Goal: Task Accomplishment & Management: Complete application form

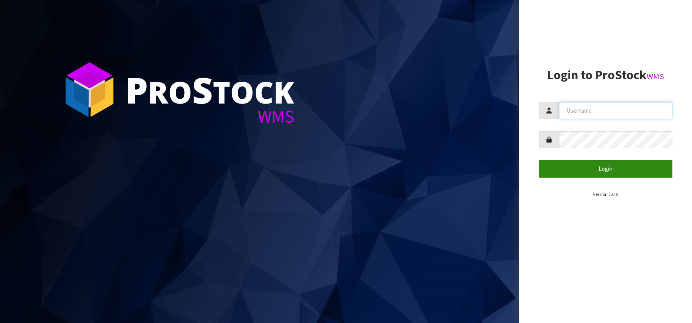
type input "[EMAIL_ADDRESS][DOMAIN_NAME]"
drag, startPoint x: 552, startPoint y: 175, endPoint x: 298, endPoint y: 14, distance: 300.7
click at [551, 174] on button "Login" at bounding box center [605, 168] width 133 height 17
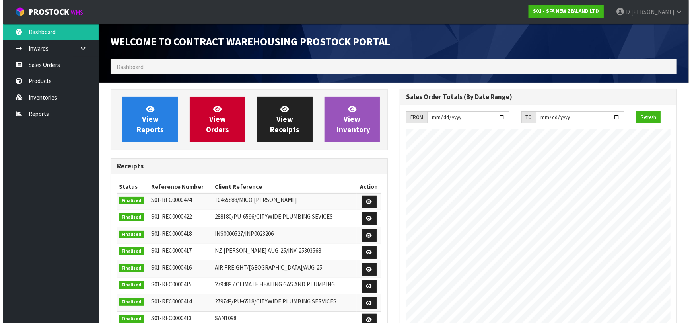
scroll to position [440, 289]
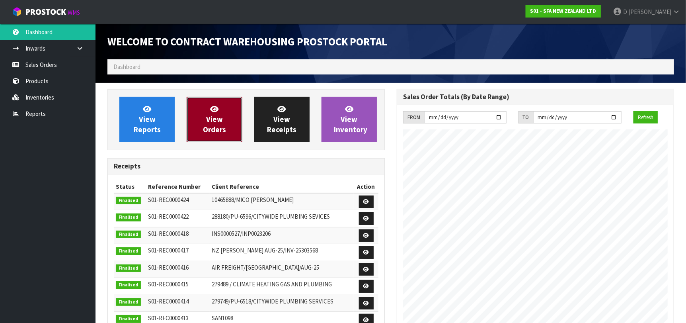
click at [203, 119] on link "View Orders" at bounding box center [214, 119] width 55 height 45
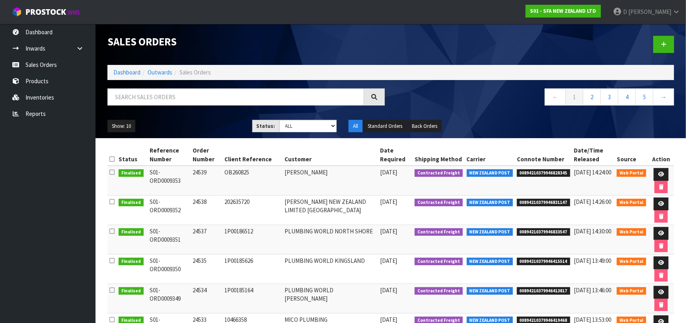
click at [218, 300] on td "24534" at bounding box center [207, 298] width 32 height 29
click at [662, 41] on link at bounding box center [663, 44] width 21 height 17
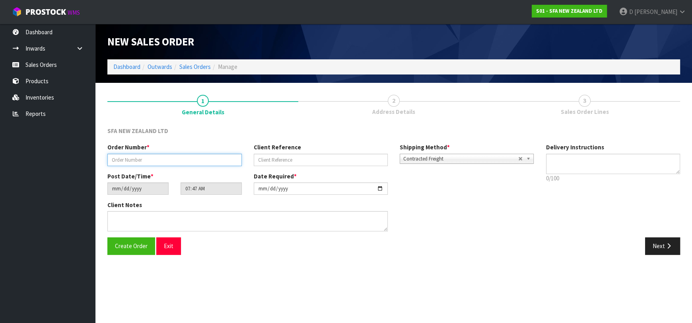
click at [175, 156] on input "text" at bounding box center [174, 160] width 134 height 12
type input "24540"
paste input "P241752"
type input "P241752"
click at [656, 249] on button "Next" at bounding box center [662, 245] width 35 height 17
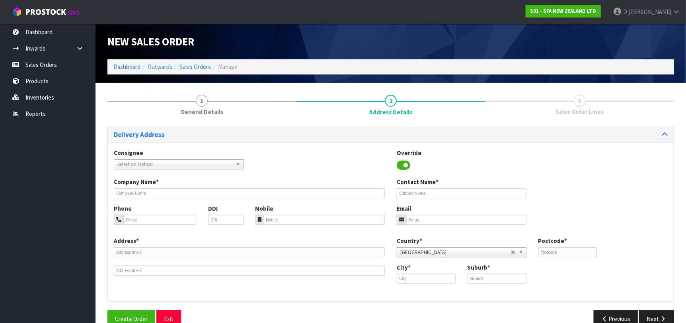
click at [210, 165] on span "Select an Option" at bounding box center [174, 165] width 115 height 10
type input "PUMPPORI"
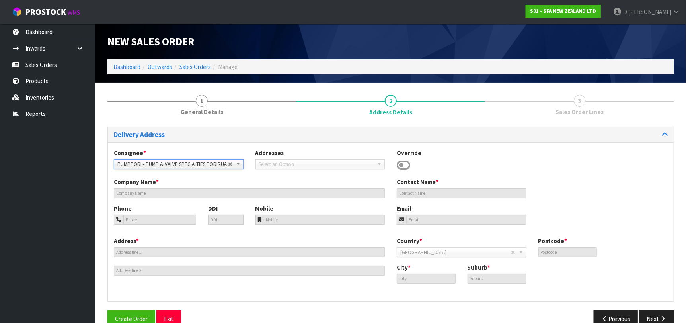
type input "PUMP & VALVE SPECIALTIES"
type input "[STREET_ADDRESS]"
type input "5022"
type input "[GEOGRAPHIC_DATA]"
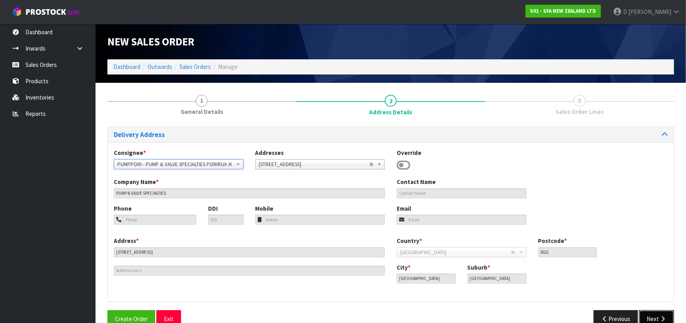
click at [669, 315] on button "Next" at bounding box center [656, 318] width 35 height 17
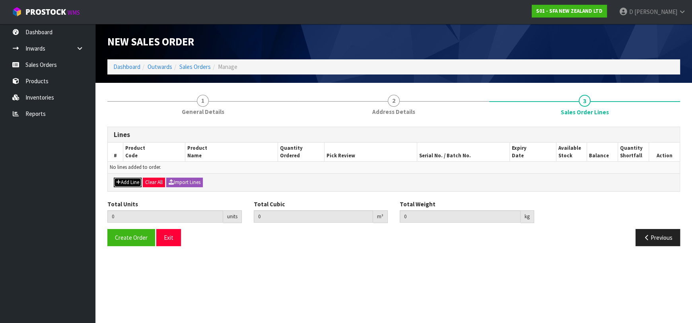
click at [128, 179] on button "Add Line" at bounding box center [128, 182] width 28 height 10
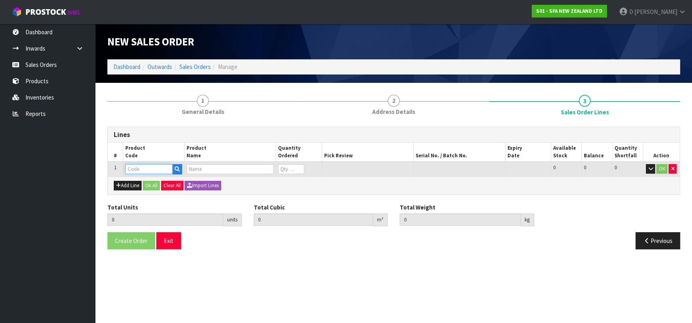
click at [134, 173] on input "text" at bounding box center [148, 169] width 47 height 10
type input "SA107"
type input "0.000000"
type input "0.000"
type input "SANICUBIC 1 WP"
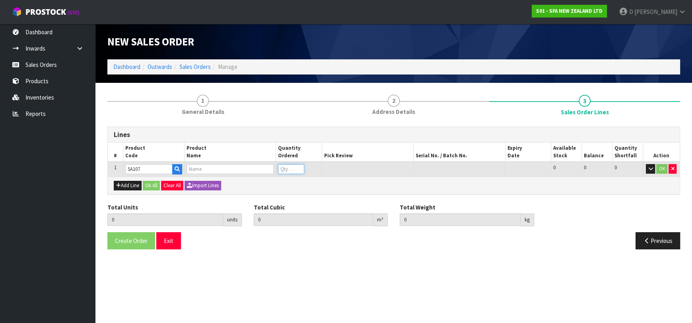
type input "0"
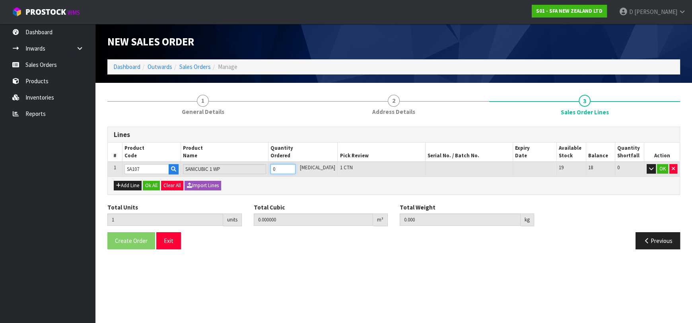
type input "1"
type input "0.107457"
type input "22.58"
type input "1"
click at [149, 189] on button "Ok All" at bounding box center [151, 186] width 17 height 10
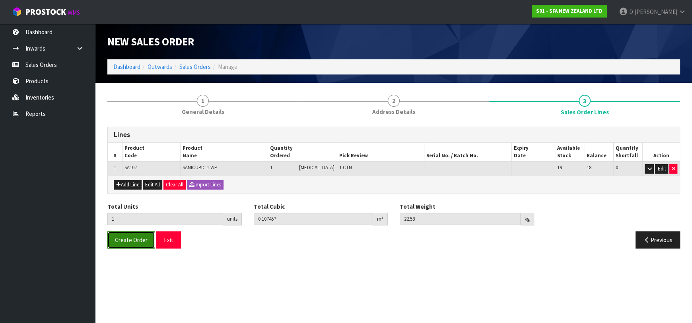
click at [136, 244] on button "Create Order" at bounding box center [131, 239] width 48 height 17
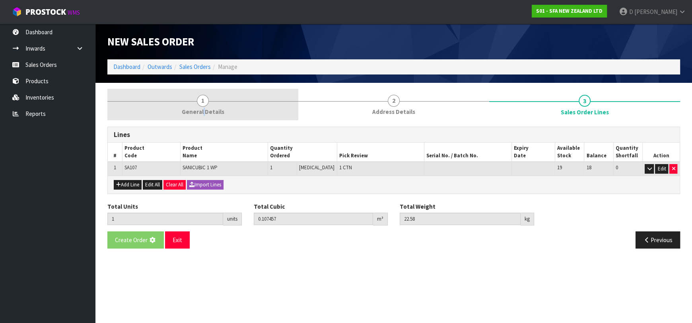
click at [203, 113] on span "General Details" at bounding box center [203, 111] width 43 height 8
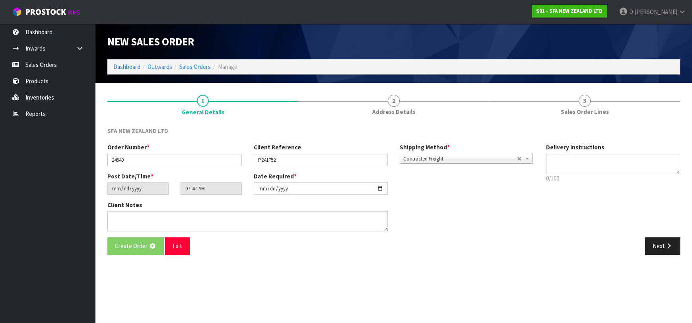
click at [347, 125] on div "SFA NEW ZEALAND LTD Order Number * 24540 Client Reference P241752 Shipping Meth…" at bounding box center [393, 191] width 573 height 140
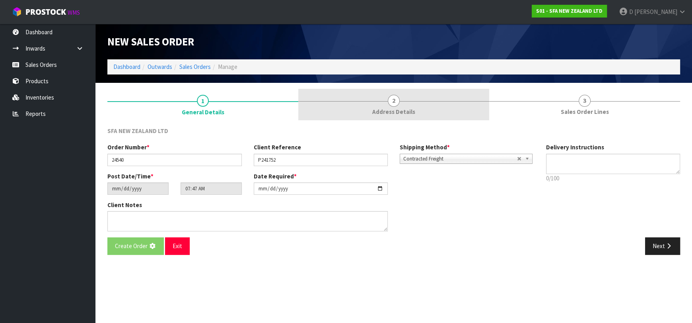
click at [372, 102] on link "2 Address Details" at bounding box center [393, 104] width 191 height 31
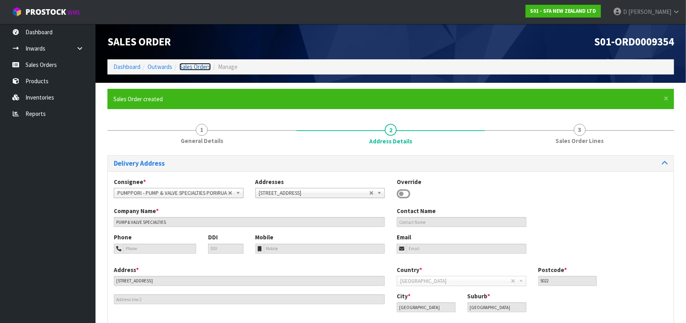
click at [187, 63] on link "Sales Orders" at bounding box center [194, 67] width 31 height 8
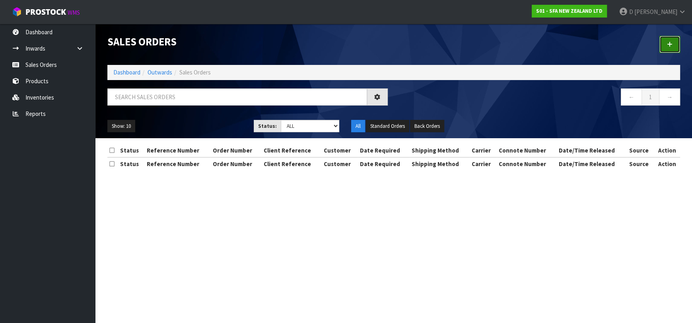
click at [667, 49] on link at bounding box center [670, 44] width 21 height 17
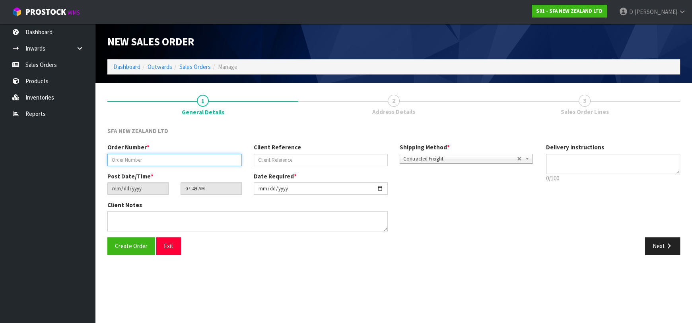
click at [197, 160] on input "text" at bounding box center [174, 160] width 134 height 12
type input "24541"
paste input "202854905"
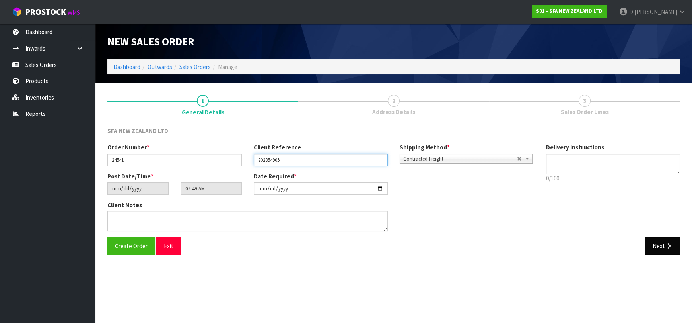
type input "202854905"
click at [656, 244] on button "Next" at bounding box center [662, 245] width 35 height 17
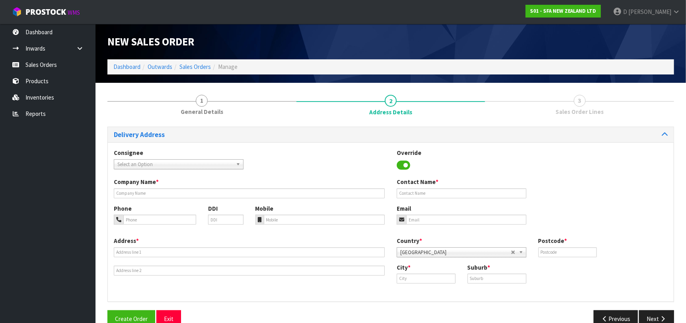
click at [162, 160] on span "Select an Option" at bounding box center [174, 165] width 115 height 10
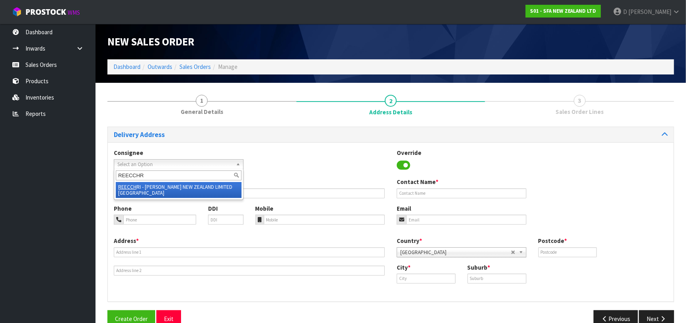
type input "REECCHRI"
type input "[PERSON_NAME] NEW ZEALAND LIMITED [GEOGRAPHIC_DATA]"
type input "[STREET_ADDRESS][PERSON_NAME]"
type input "8242"
type input "[GEOGRAPHIC_DATA]"
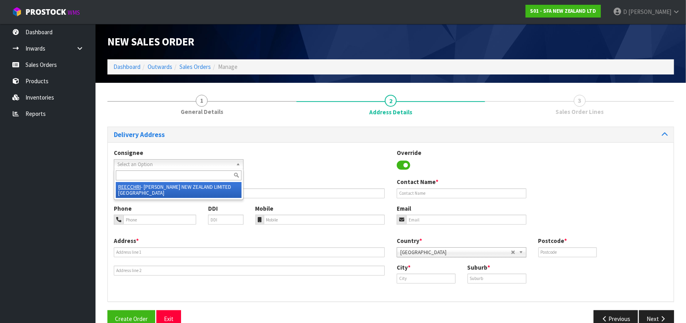
type input "SYDENHAM"
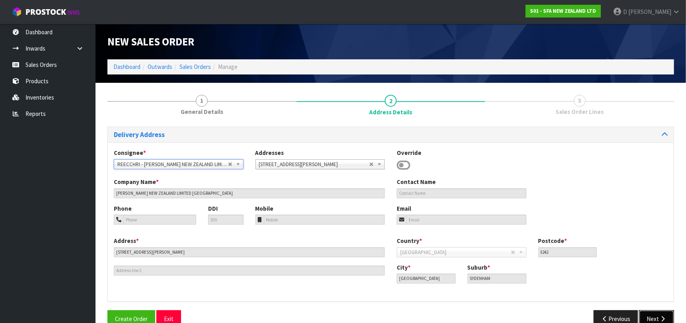
click at [667, 315] on button "Next" at bounding box center [656, 318] width 35 height 17
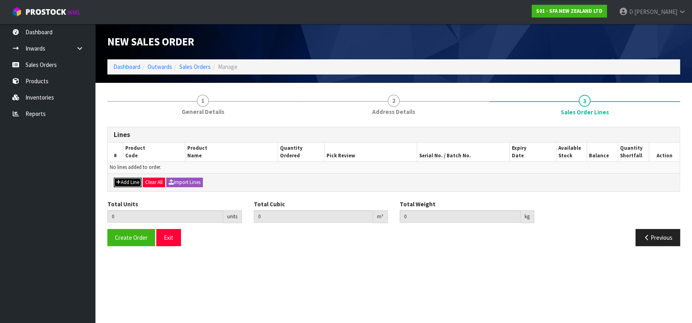
click at [129, 181] on button "Add Line" at bounding box center [128, 182] width 28 height 10
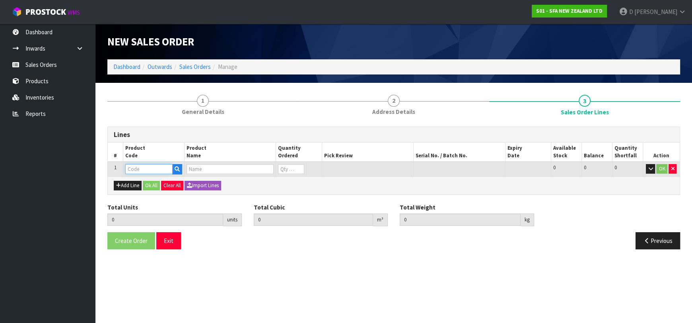
click at [134, 173] on input "text" at bounding box center [148, 169] width 47 height 10
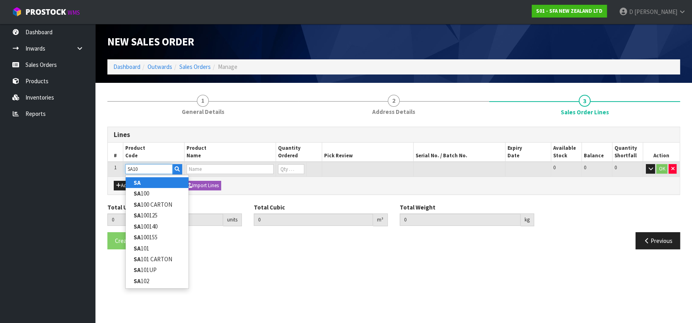
type input "SA102"
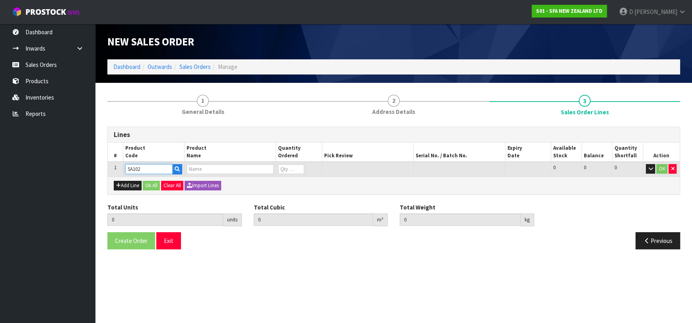
type input "0.000000"
type input "0.000"
type input "SANICOM 1 WATER PUMP"
type input "0"
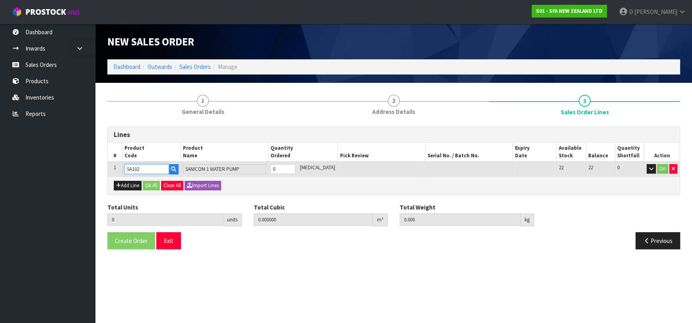
type input "SA102"
type input "1"
type input "0.066924"
type input "10.6"
type input "1"
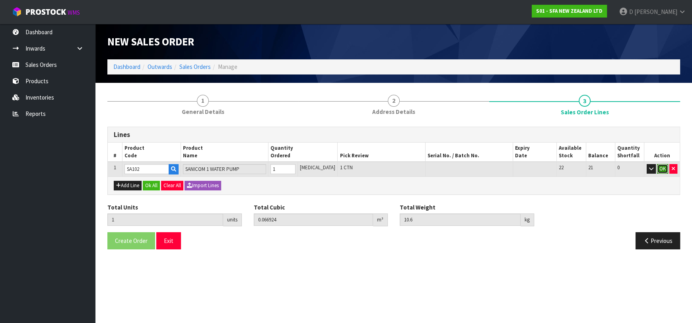
click at [658, 170] on button "OK" at bounding box center [662, 169] width 11 height 10
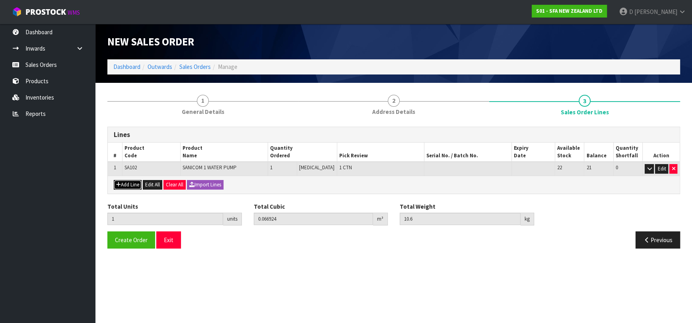
click at [121, 184] on button "Add Line" at bounding box center [128, 185] width 28 height 10
type input "0"
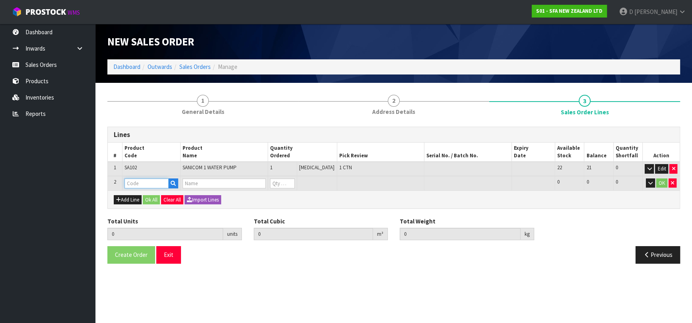
click at [131, 182] on input "text" at bounding box center [147, 183] width 44 height 10
click at [130, 186] on input "text" at bounding box center [147, 183] width 44 height 10
click at [147, 185] on input "text" at bounding box center [147, 183] width 44 height 10
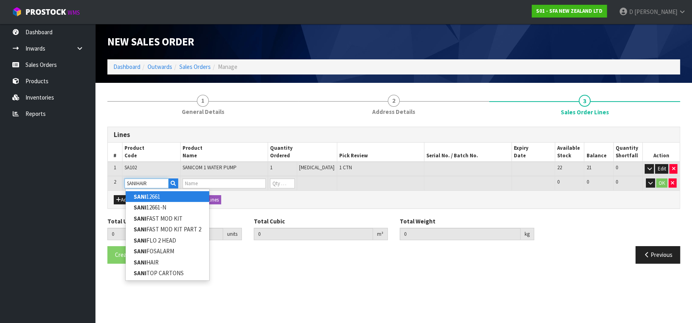
type input "SANIHAIR"
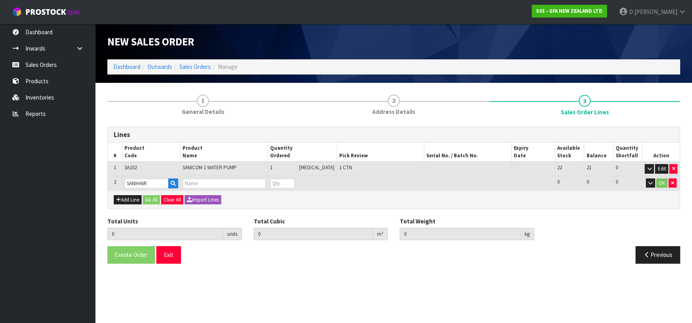
type input "1"
type input "0.066924"
type input "10.6"
type input "SANI HAIR TRAP"
type input "0"
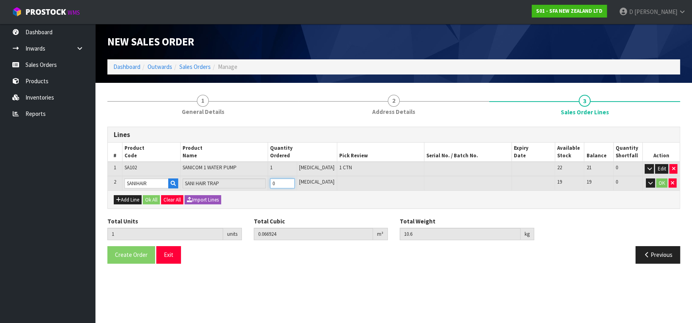
type input "2"
type input "0.114876"
type input "13.14"
type input "1"
click at [661, 182] on button "OK" at bounding box center [661, 183] width 11 height 10
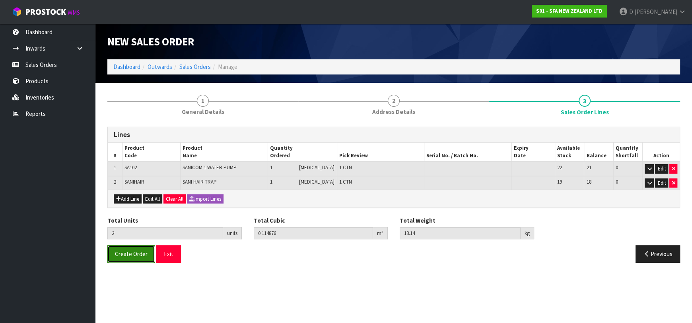
click at [134, 259] on button "Create Order" at bounding box center [131, 253] width 48 height 17
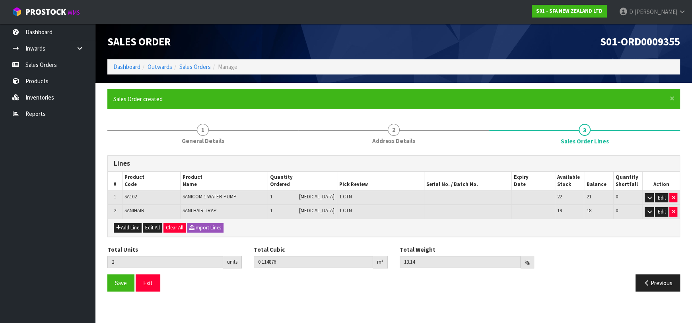
drag, startPoint x: 196, startPoint y: 296, endPoint x: 197, endPoint y: 274, distance: 21.5
click at [196, 295] on div "Save Exit Previous" at bounding box center [393, 285] width 585 height 23
click at [195, 64] on link "Sales Orders" at bounding box center [194, 67] width 31 height 8
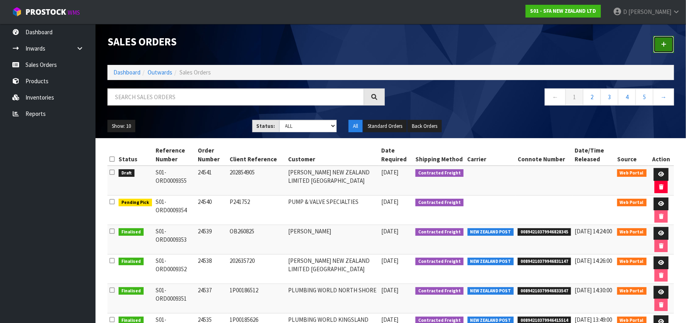
click at [662, 45] on icon at bounding box center [664, 44] width 6 height 6
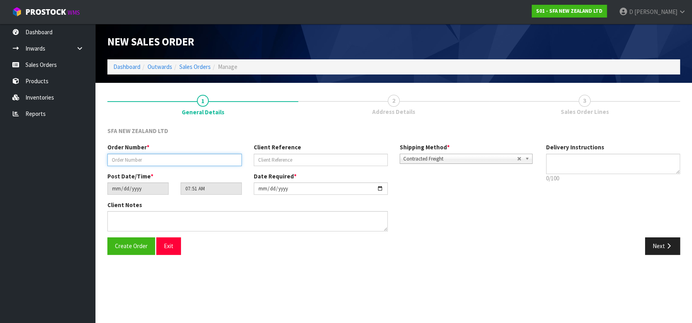
click at [168, 162] on input "text" at bounding box center [174, 160] width 134 height 12
type input "24542"
paste input "202736774"
type input "202736774"
drag, startPoint x: 651, startPoint y: 254, endPoint x: 507, endPoint y: 214, distance: 148.7
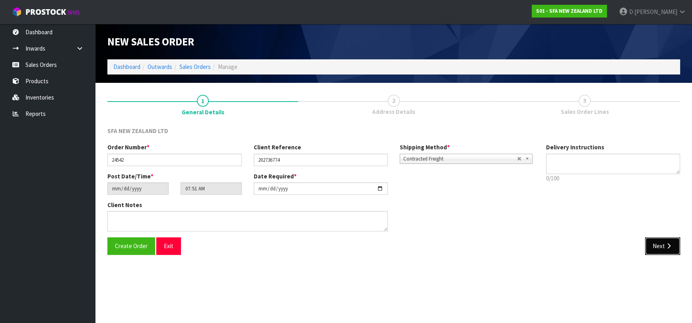
click at [651, 253] on button "Next" at bounding box center [662, 245] width 35 height 17
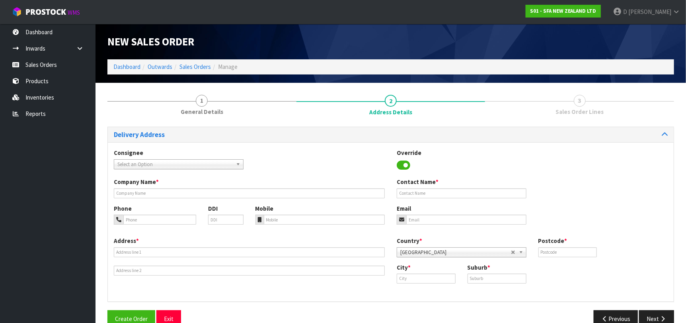
click at [175, 164] on span "Select an Option" at bounding box center [174, 165] width 115 height 10
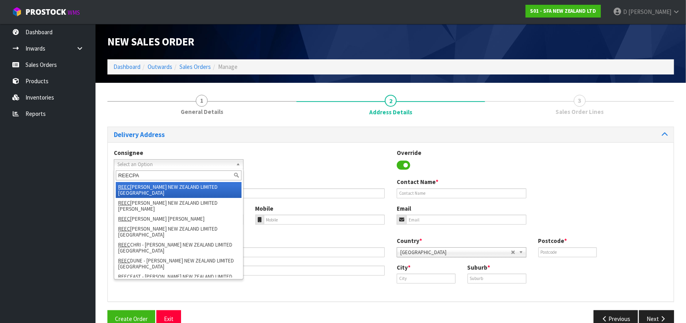
type input "REECPAP"
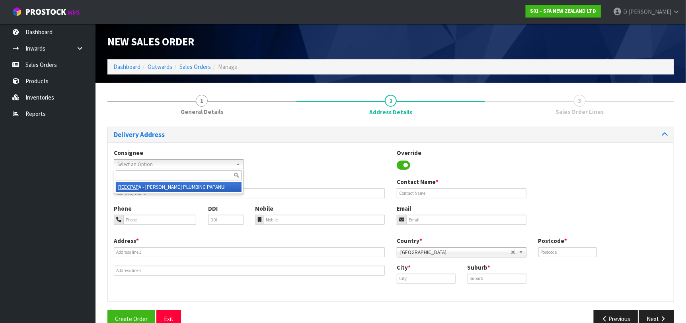
type input "[PERSON_NAME] PLUMBING PAPANUI"
type input "03 741 2760"
type input "[STREET_ADDRESS]"
type input "8053"
type input "PAPANUI"
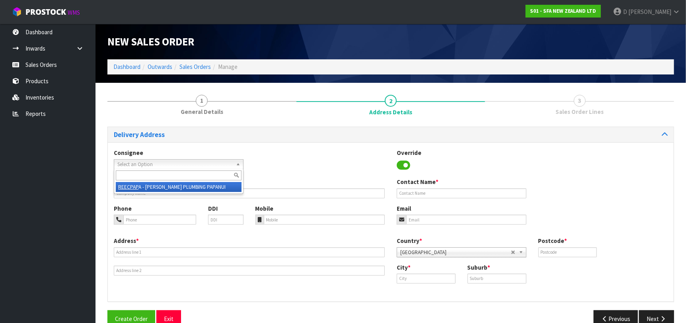
type input "PAPANUI"
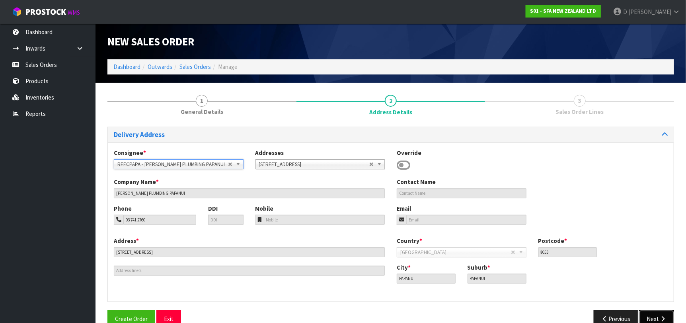
click at [652, 313] on button "Next" at bounding box center [656, 318] width 35 height 17
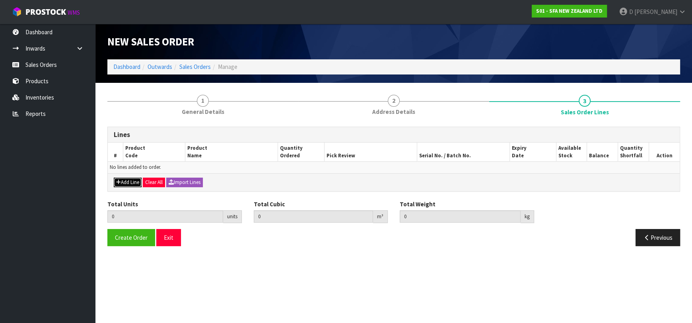
drag, startPoint x: 126, startPoint y: 182, endPoint x: 129, endPoint y: 177, distance: 6.4
click at [127, 181] on button "Add Line" at bounding box center [128, 182] width 28 height 10
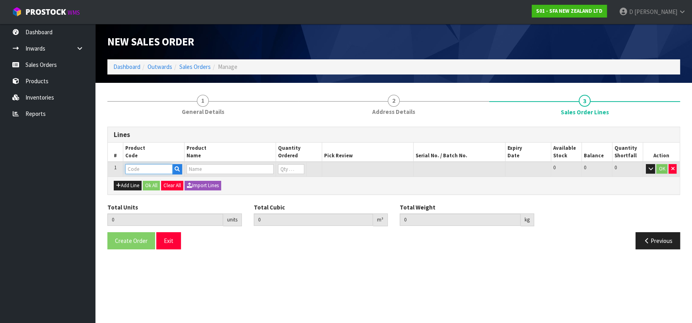
click at [131, 171] on input "text" at bounding box center [148, 169] width 47 height 10
type input "SA201"
click at [131, 170] on input "text" at bounding box center [148, 169] width 47 height 10
type input "SA201"
type input "0.000000"
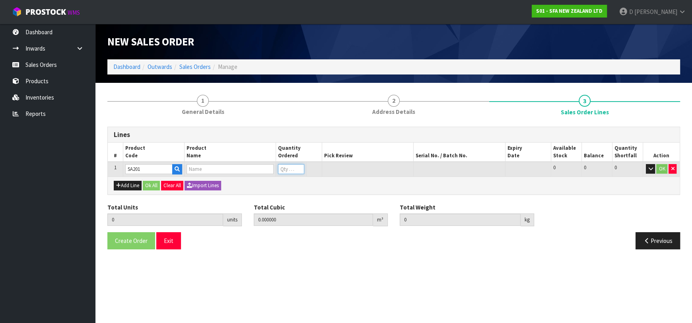
type input "0.000"
type input "[PERSON_NAME] COMMERCIAL LIFTING STATION"
type input "0"
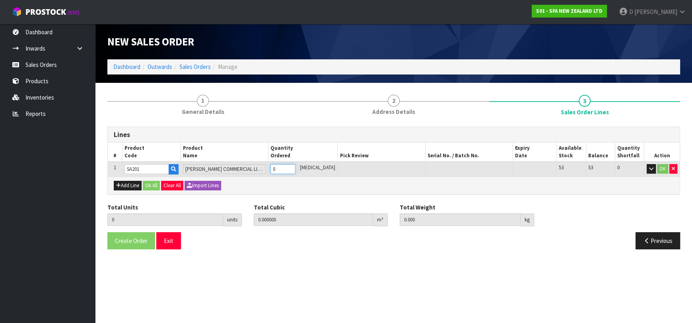
type input "1"
type input "0.021692"
type input "6.5"
type input "1"
drag, startPoint x: 146, startPoint y: 187, endPoint x: 131, endPoint y: 219, distance: 35.2
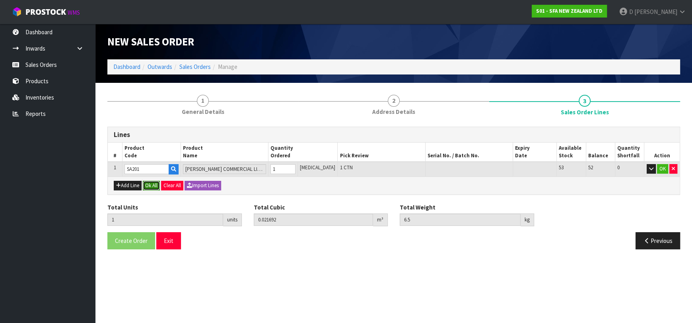
click at [146, 188] on button "Ok All" at bounding box center [151, 186] width 17 height 10
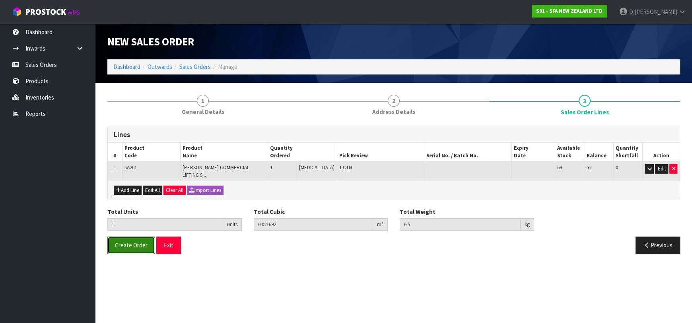
click at [125, 236] on button "Create Order" at bounding box center [131, 244] width 48 height 17
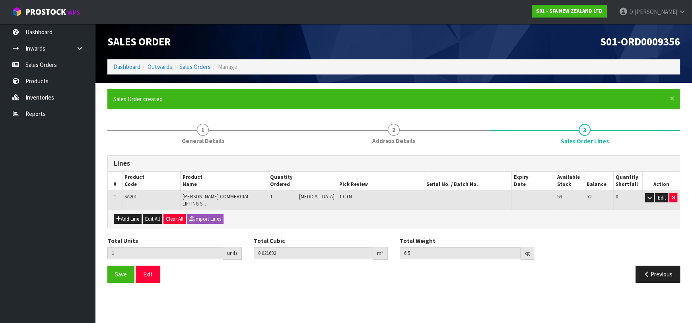
click at [191, 62] on ol "Dashboard Outwards Sales Orders Manage" at bounding box center [393, 66] width 573 height 15
click at [191, 63] on link "Sales Orders" at bounding box center [194, 67] width 31 height 8
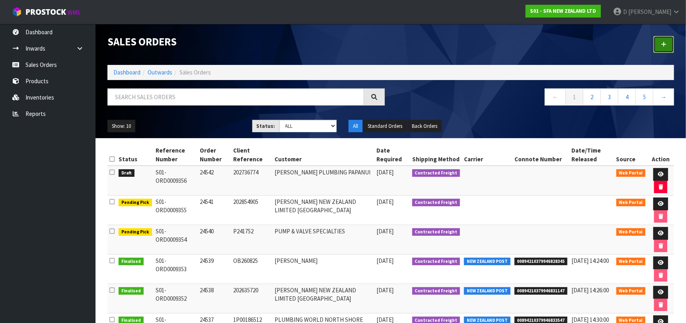
click at [660, 49] on link at bounding box center [663, 44] width 21 height 17
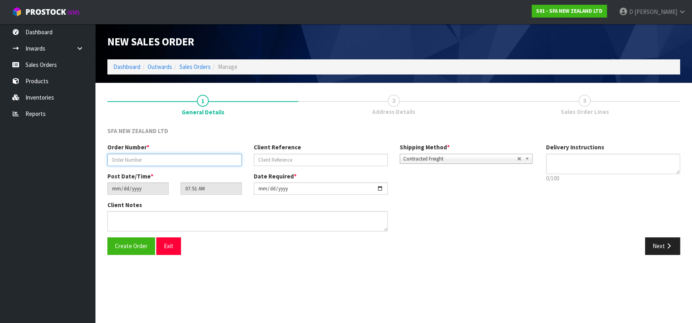
click at [153, 159] on input "text" at bounding box center [174, 160] width 134 height 12
type input "24543"
paste input "MA225906"
type input "MA225906"
click at [668, 249] on button "Next" at bounding box center [662, 245] width 35 height 17
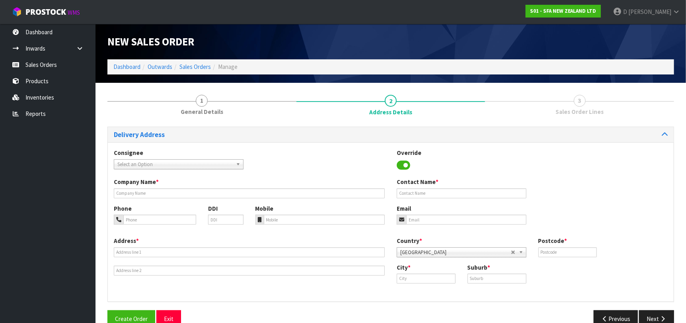
click at [157, 160] on span "Select an Option" at bounding box center [174, 165] width 115 height 10
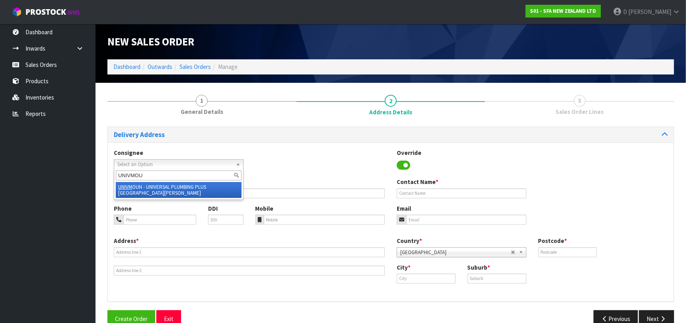
type input "UNIVMOUN"
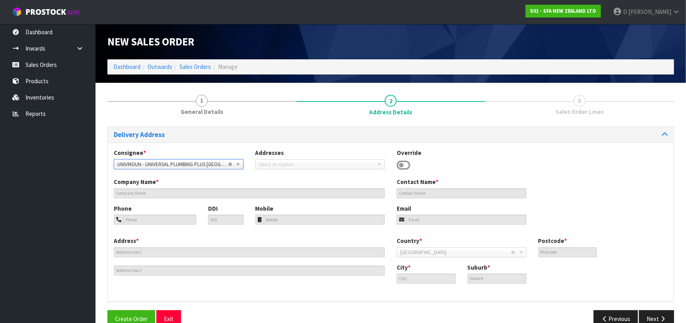
type input "UNIVERSAL PLUMBING PLUS [GEOGRAPHIC_DATA][PERSON_NAME]"
type input "[STREET_ADDRESS]"
type input "1025"
type input "[GEOGRAPHIC_DATA]"
type input "[GEOGRAPHIC_DATA][PERSON_NAME]"
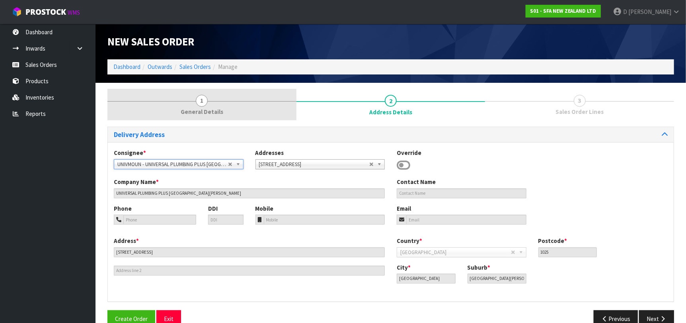
click at [184, 105] on link "1 General Details" at bounding box center [201, 104] width 189 height 31
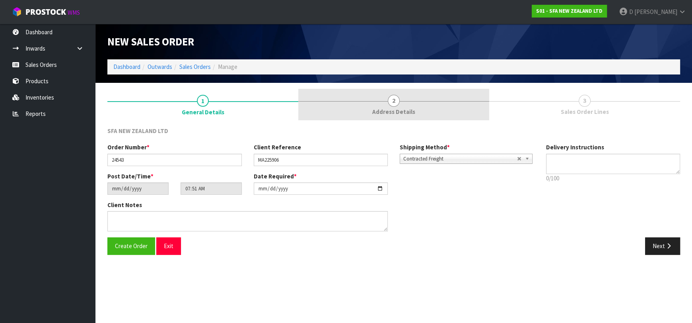
click at [417, 113] on link "2 Address Details" at bounding box center [393, 104] width 191 height 31
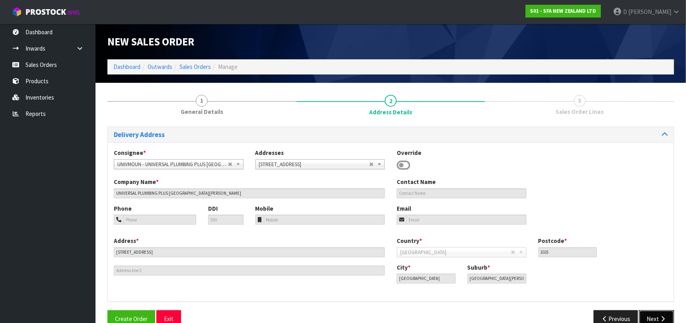
click at [659, 312] on button "Next" at bounding box center [656, 318] width 35 height 17
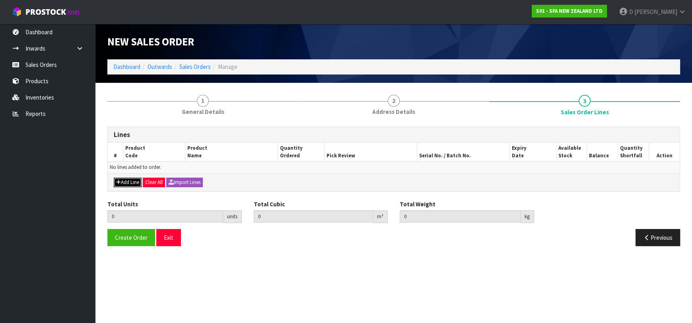
drag, startPoint x: 135, startPoint y: 184, endPoint x: 140, endPoint y: 176, distance: 9.3
click at [135, 183] on button "Add Line" at bounding box center [128, 182] width 28 height 10
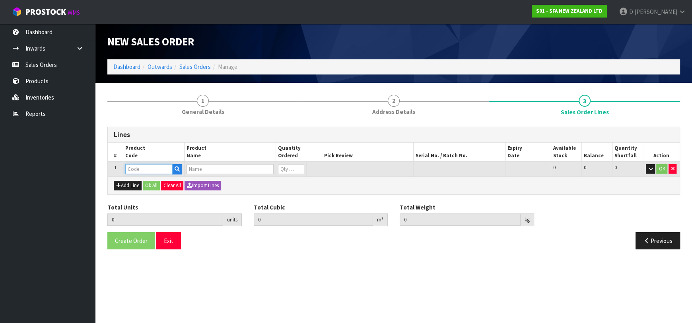
click at [141, 172] on input "text" at bounding box center [148, 169] width 47 height 10
type input "SA102"
type input "0.000000"
type input "0.000"
type input "SANICOM 1 WATER PUMP"
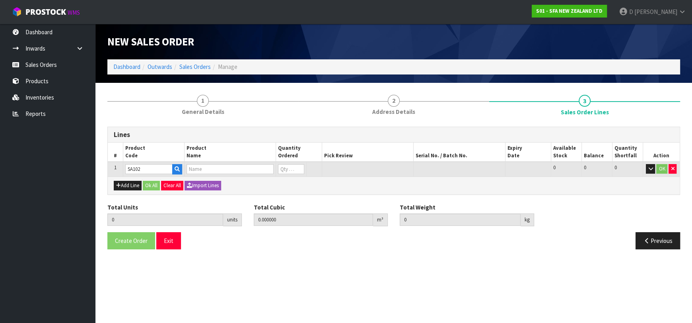
type input "0"
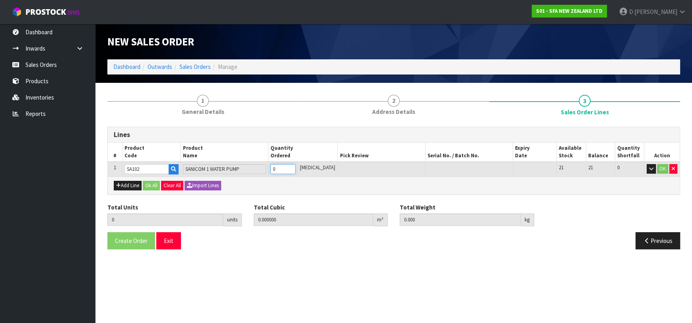
type input "1"
type input "0.066924"
type input "10.6"
type input "1"
click at [144, 189] on button "Ok All" at bounding box center [151, 186] width 17 height 10
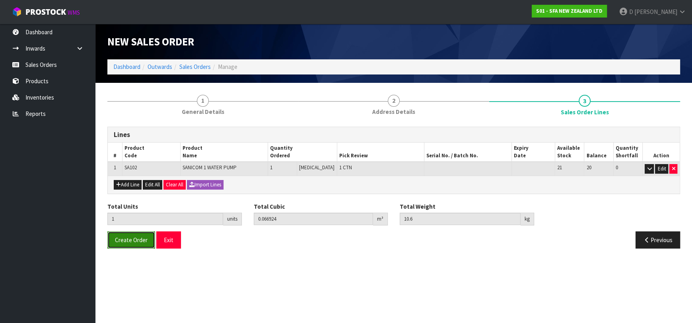
click at [131, 239] on span "Create Order" at bounding box center [131, 240] width 33 height 8
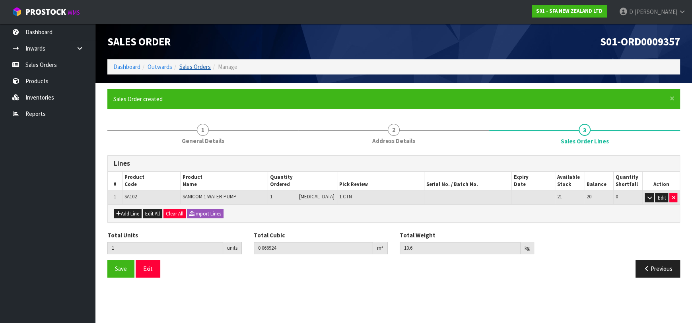
click at [203, 70] on li "Sales Orders" at bounding box center [191, 66] width 39 height 8
click at [201, 67] on link "Sales Orders" at bounding box center [194, 67] width 31 height 8
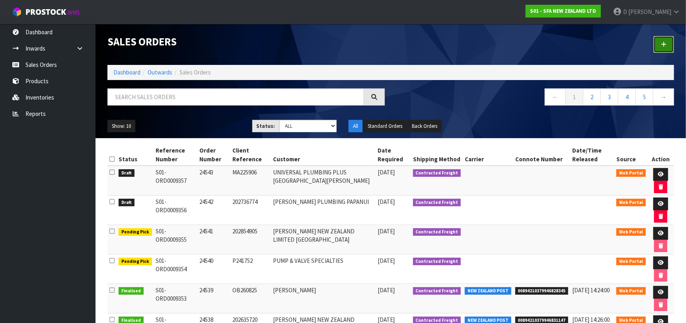
click at [657, 42] on link at bounding box center [663, 44] width 21 height 17
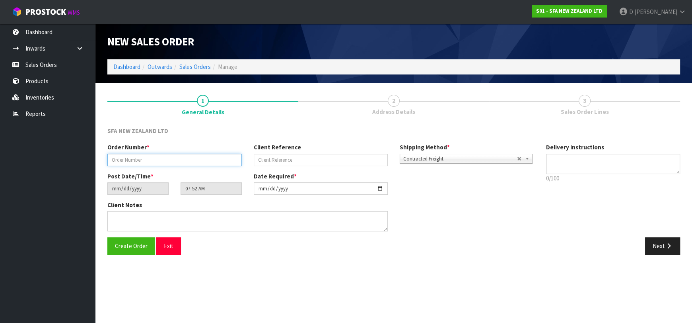
click at [159, 162] on input "text" at bounding box center [174, 160] width 134 height 12
type input "24544"
paste input "206707293"
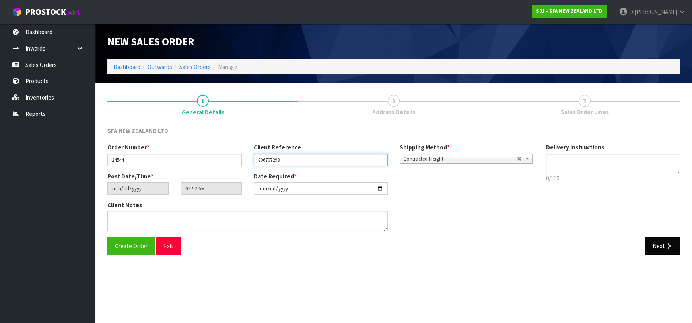
type input "206707293"
drag, startPoint x: 669, startPoint y: 247, endPoint x: 290, endPoint y: 187, distance: 383.5
click at [668, 247] on icon "button" at bounding box center [669, 246] width 8 height 6
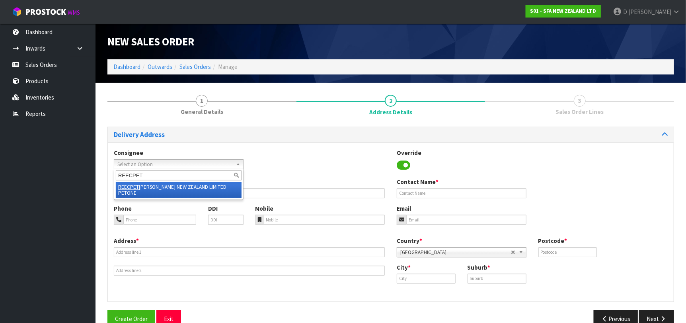
type input "REECPETO"
type input "REECE NEW ZEALAND LIMITED PETONE"
type input "35 HUTT RD"
type input "5012"
type input "Lower Hutt"
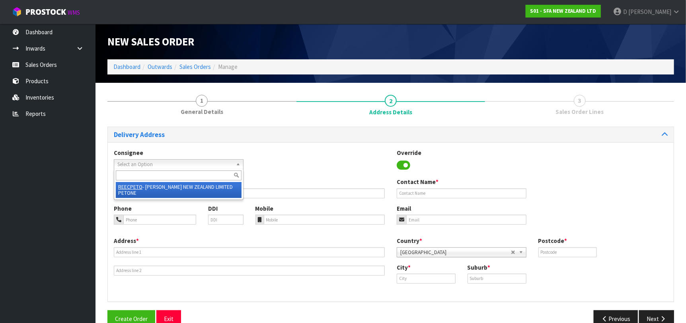
type input "PETONE"
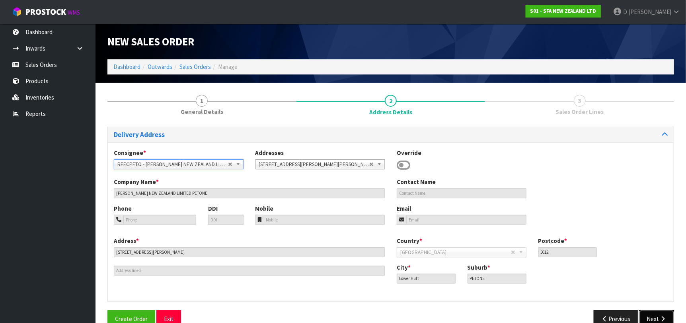
click at [655, 312] on button "Next" at bounding box center [656, 318] width 35 height 17
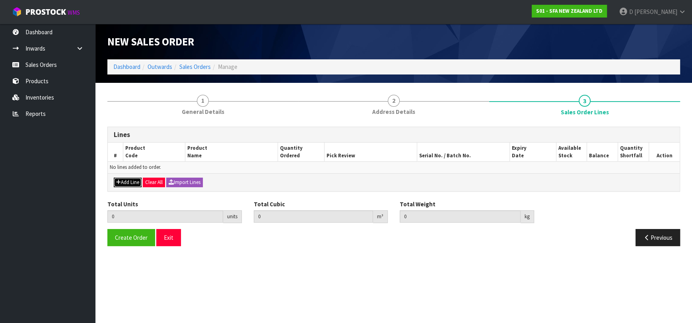
click at [138, 182] on button "Add Line" at bounding box center [128, 182] width 28 height 10
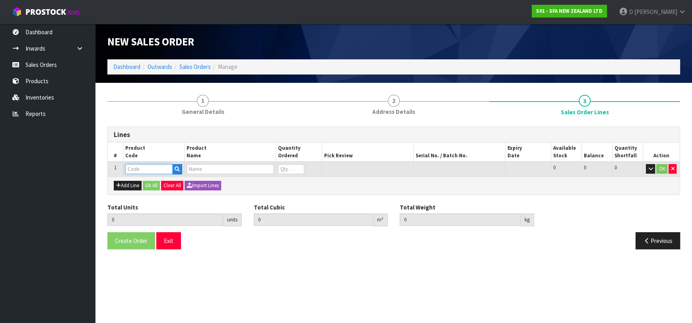
click at [142, 171] on input "text" at bounding box center [148, 169] width 47 height 10
type input "SA94"
type input "0.000000"
type input "0.000"
type input "SANISHOWER UP WASTE WATER PUMP"
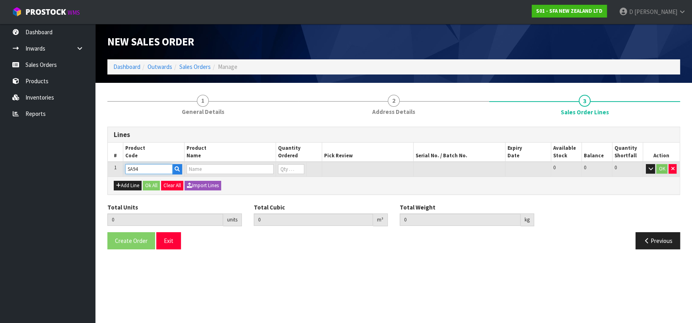
type input "0"
type input "SA94"
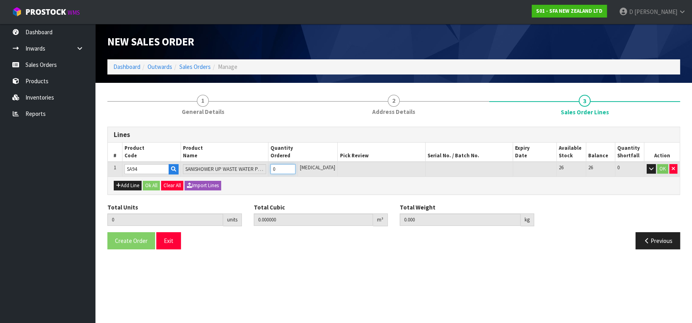
type input "1"
type input "0.01617"
type input "4.68"
type input "1"
click at [159, 177] on div "Add Line Ok All Clear All Import Lines" at bounding box center [394, 185] width 572 height 18
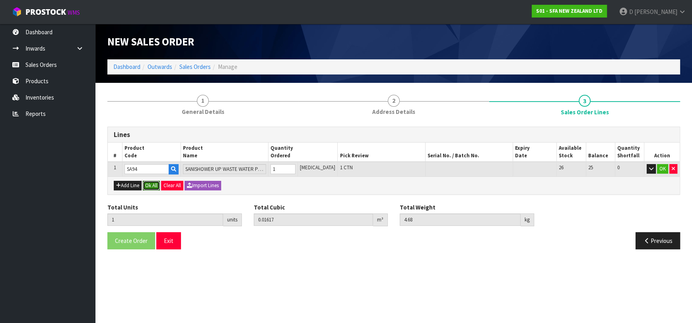
drag, startPoint x: 153, startPoint y: 185, endPoint x: 142, endPoint y: 201, distance: 19.4
click at [152, 186] on button "Ok All" at bounding box center [151, 186] width 17 height 10
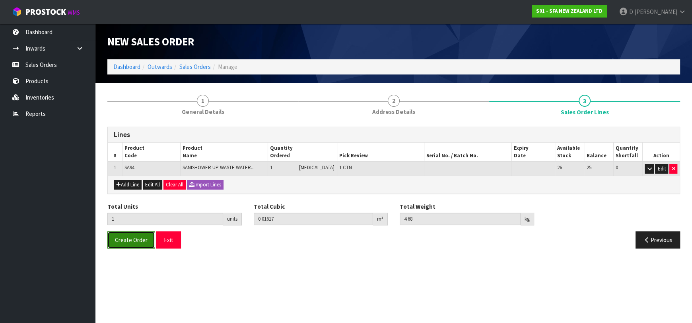
click at [113, 245] on button "Create Order" at bounding box center [131, 239] width 48 height 17
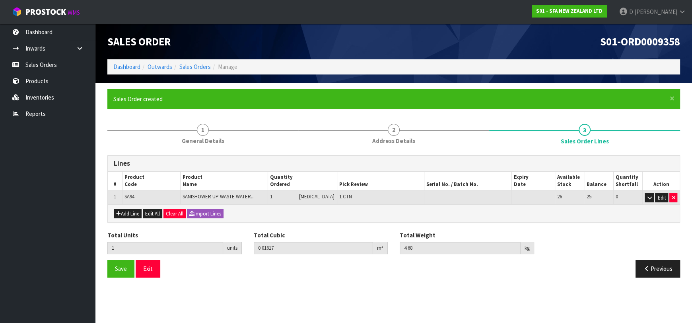
click at [221, 291] on section "Edit Sales Order S01-ORD0009358 Dashboard Outwards Sales Orders Manage Sales Or…" at bounding box center [346, 161] width 692 height 323
click at [189, 66] on link "Sales Orders" at bounding box center [194, 67] width 31 height 8
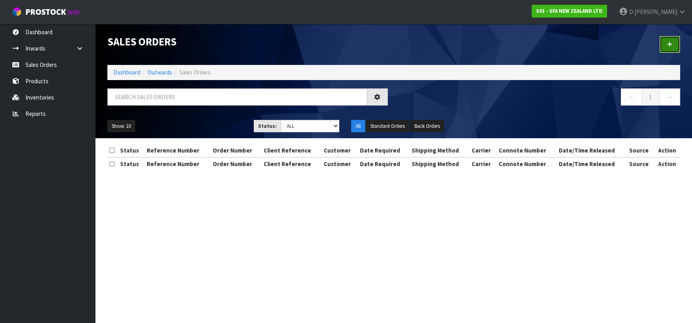
click at [669, 36] on link at bounding box center [670, 44] width 21 height 17
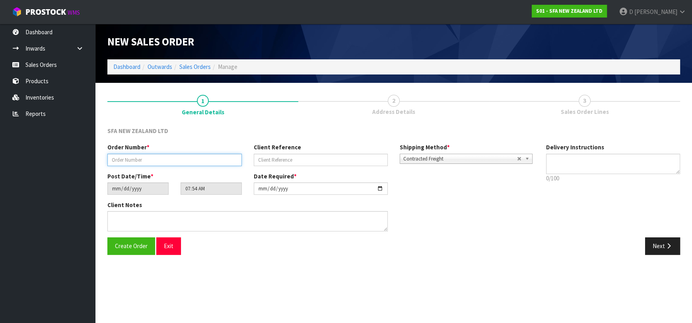
click at [154, 157] on input "text" at bounding box center [174, 160] width 134 height 12
type input "24545"
paste input "10468878"
type input "10468878"
drag, startPoint x: 660, startPoint y: 257, endPoint x: 660, endPoint y: 249, distance: 7.6
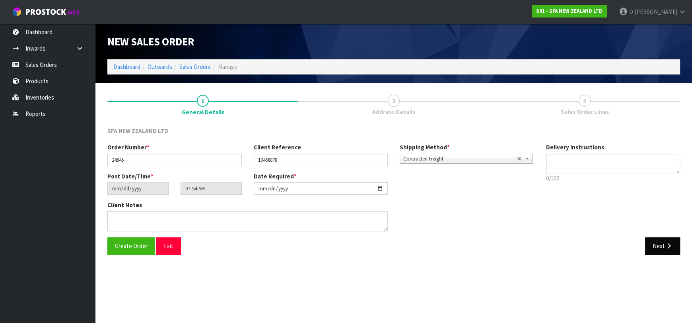
click at [660, 256] on div "Create Order Exit Next" at bounding box center [393, 248] width 585 height 23
click at [660, 249] on button "Next" at bounding box center [662, 245] width 35 height 17
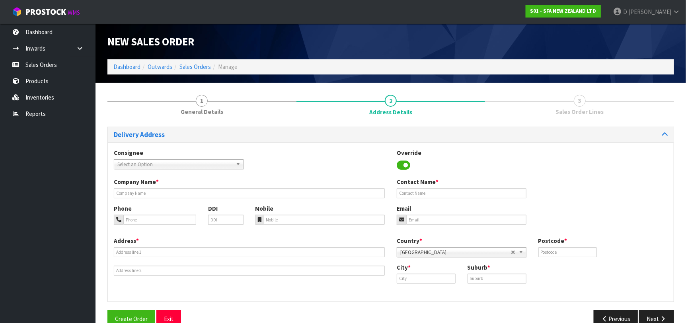
click at [125, 164] on span "Select an Option" at bounding box center [174, 165] width 115 height 10
type input "MICOWALT"
type input "MICO PLUMBING WELLINGTON"
type input "18 WALTER STREET"
type input "6011"
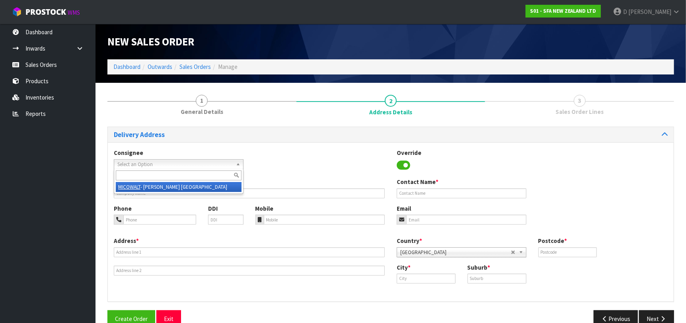
type input "[GEOGRAPHIC_DATA]"
type input "TE ARO"
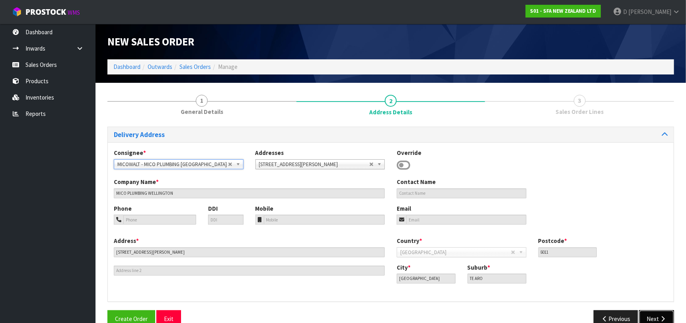
click at [662, 319] on icon "button" at bounding box center [663, 319] width 8 height 6
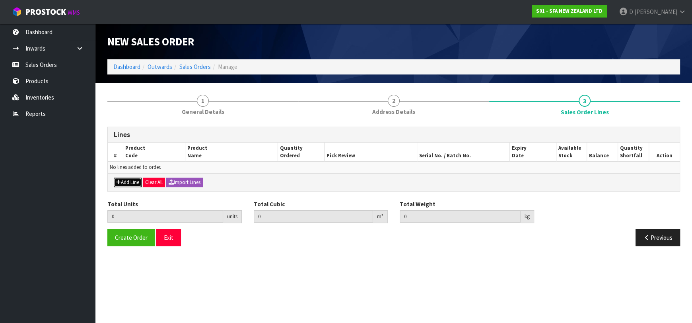
click at [142, 181] on button "Add Line" at bounding box center [128, 182] width 28 height 10
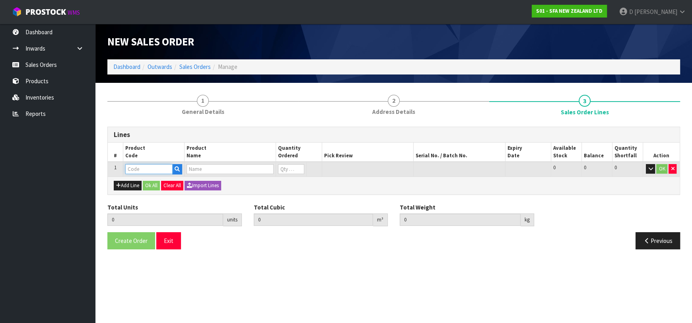
click at [140, 168] on input "text" at bounding box center [148, 169] width 47 height 10
type input "SA95"
type input "0.000000"
type input "0.000"
type input "SANIVITE UP WASTE WATER PUMP"
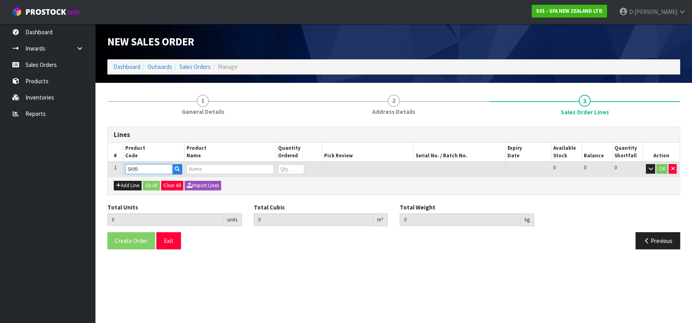
type input "0"
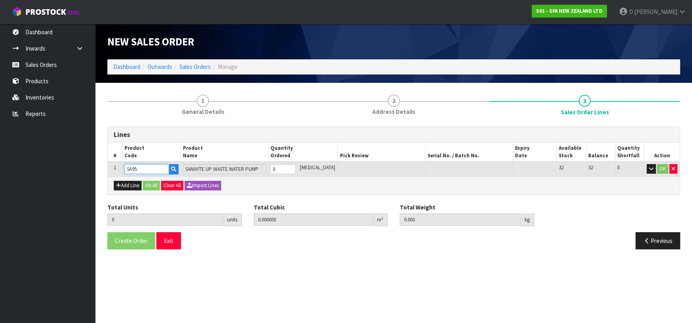
type input "SA95"
type input "2"
type input "0.062976"
type input "12.32"
type input "2"
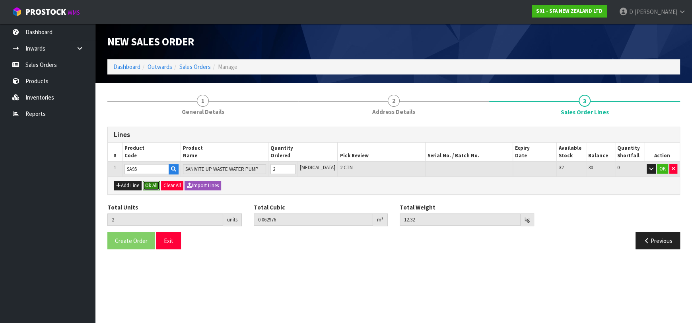
click at [152, 184] on button "Ok All" at bounding box center [151, 186] width 17 height 10
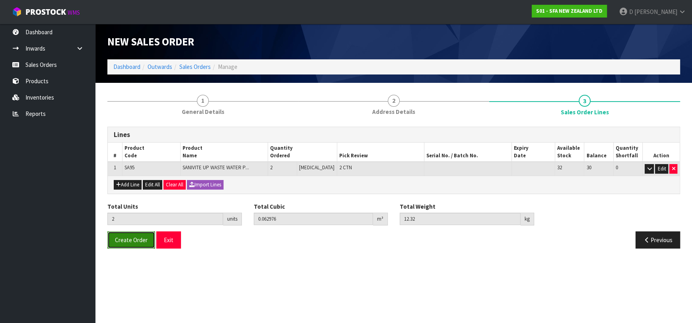
drag, startPoint x: 128, startPoint y: 236, endPoint x: 0, endPoint y: 228, distance: 128.4
click at [126, 237] on span "Create Order" at bounding box center [131, 240] width 33 height 8
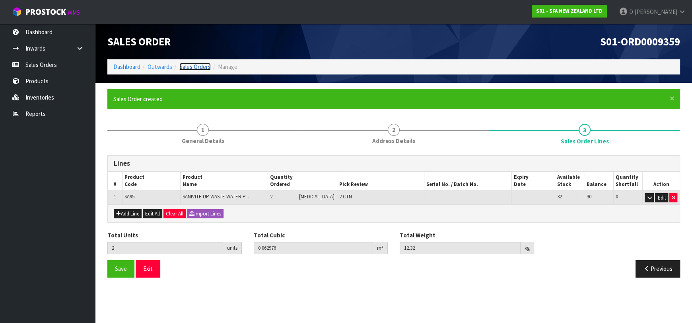
click at [206, 70] on link "Sales Orders" at bounding box center [194, 67] width 31 height 8
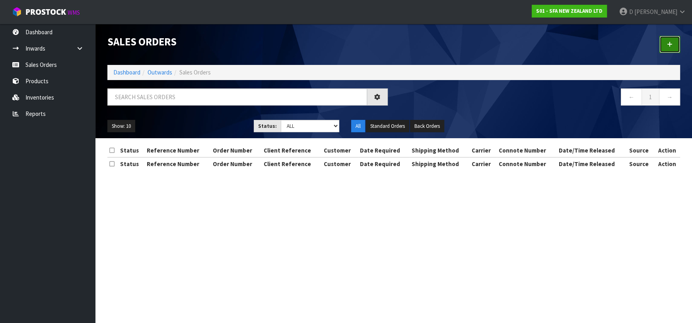
click at [668, 42] on icon at bounding box center [670, 44] width 6 height 6
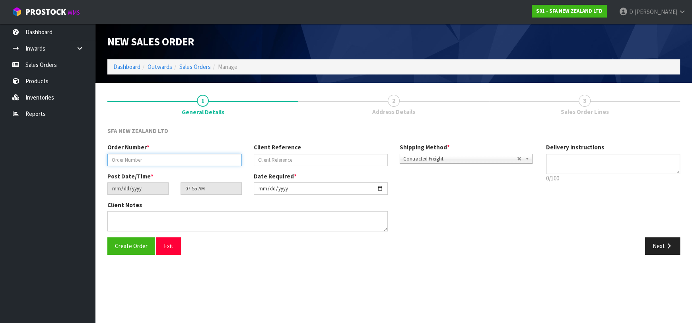
click at [146, 160] on input "text" at bounding box center [174, 160] width 134 height 12
type input "24546"
paste input "10469317"
type input "10469317"
drag, startPoint x: 650, startPoint y: 240, endPoint x: 302, endPoint y: 161, distance: 357.1
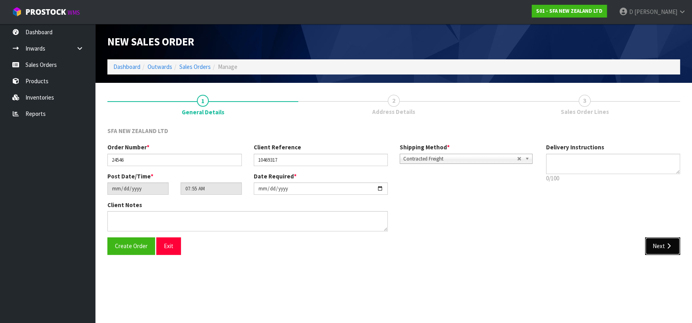
click at [650, 240] on button "Next" at bounding box center [662, 245] width 35 height 17
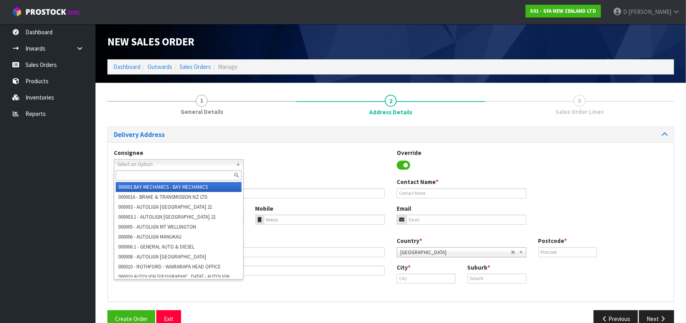
click at [202, 164] on span "Select an Option" at bounding box center [174, 165] width 115 height 10
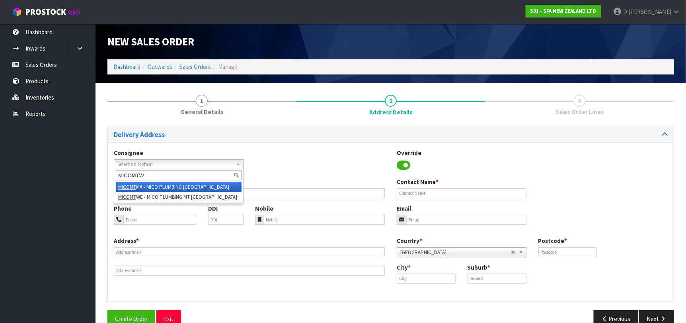
type input "MICOMTWE"
type input "MICO PLUMBING MT WELLINGTON"
type input "53-61 LUNN AVENUE"
type input "1072"
type input "[GEOGRAPHIC_DATA]"
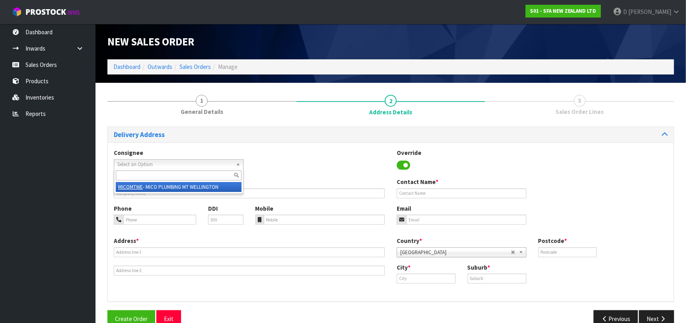
type input "MT WELLINGTON"
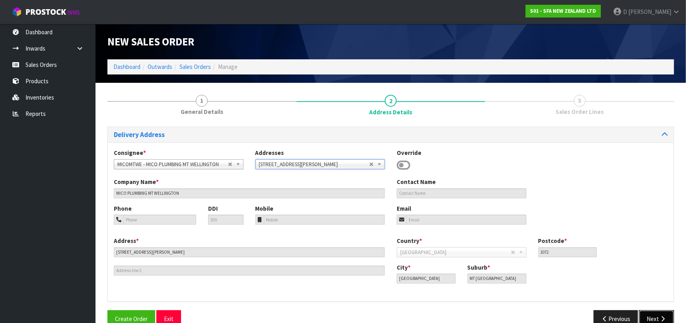
click at [657, 317] on button "Next" at bounding box center [656, 318] width 35 height 17
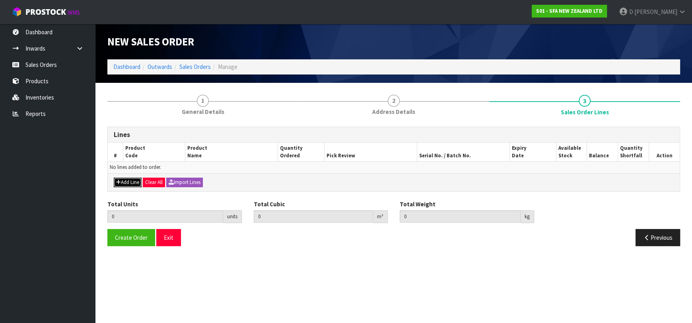
click at [128, 178] on button "Add Line" at bounding box center [128, 182] width 28 height 10
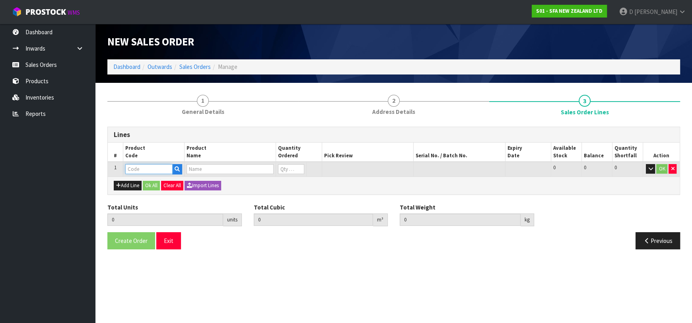
click at [134, 172] on input "text" at bounding box center [148, 169] width 47 height 10
type input "SA98"
type input "0.000000"
type input "0.000"
type input "SANIPLUS SEWAGE MACERATOR PUMP"
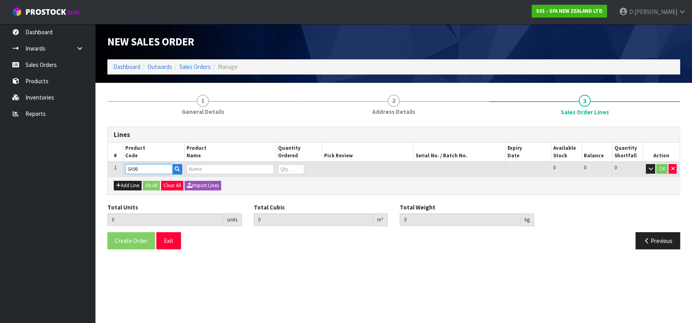
type input "0"
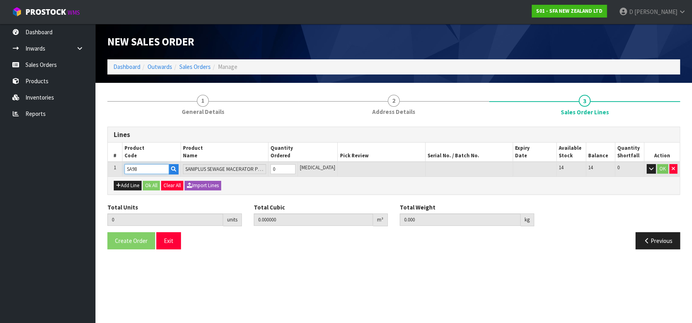
type input "SA98"
type input "1"
type input "0.04488"
type input "7.25"
type input "1"
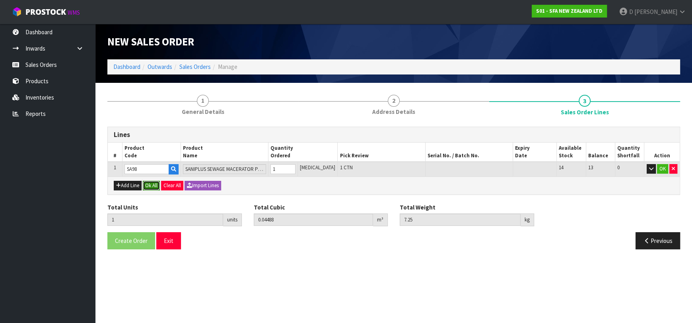
click at [148, 181] on button "Ok All" at bounding box center [151, 186] width 17 height 10
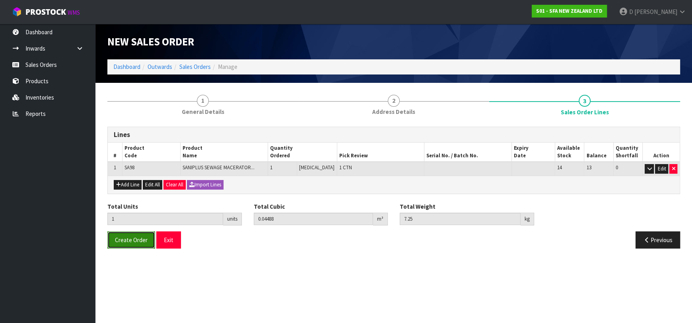
click at [126, 236] on span "Create Order" at bounding box center [131, 240] width 33 height 8
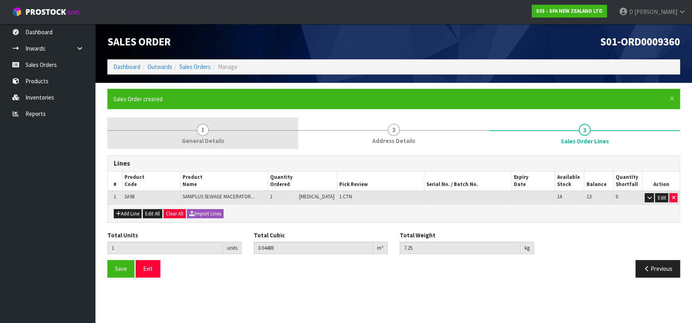
click at [208, 130] on span "1" at bounding box center [203, 130] width 12 height 12
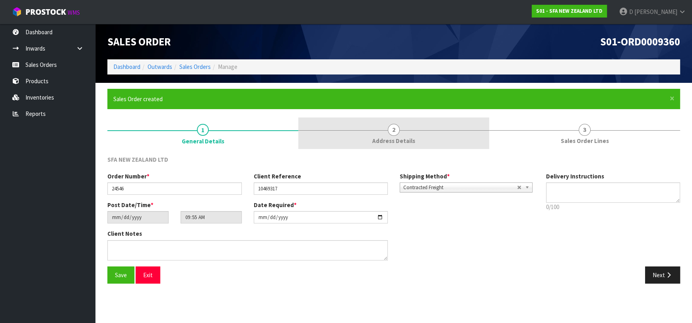
click at [398, 140] on span "Address Details" at bounding box center [393, 140] width 43 height 8
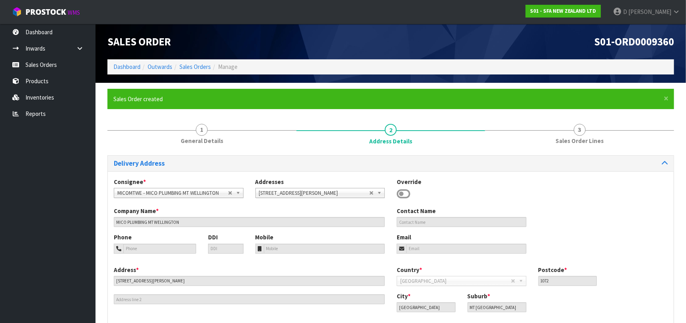
click at [48, 253] on ul "Dashboard Inwards Purchase Orders Receipts Sales Orders Products Inventories Re…" at bounding box center [47, 173] width 95 height 299
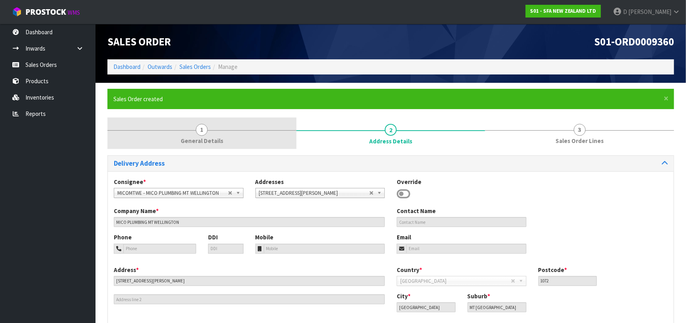
click at [290, 138] on link "1 General Details" at bounding box center [201, 132] width 189 height 31
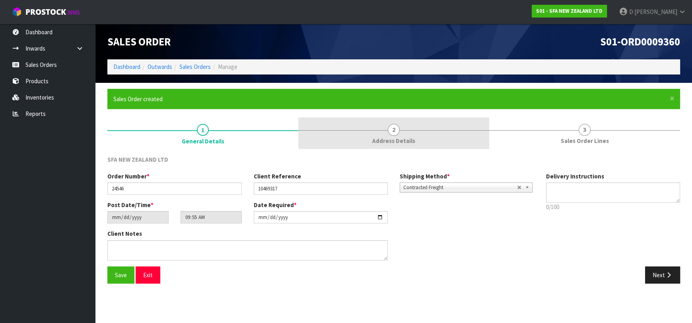
click at [363, 126] on link "2 Address Details" at bounding box center [393, 132] width 191 height 31
